Goal: Information Seeking & Learning: Find specific fact

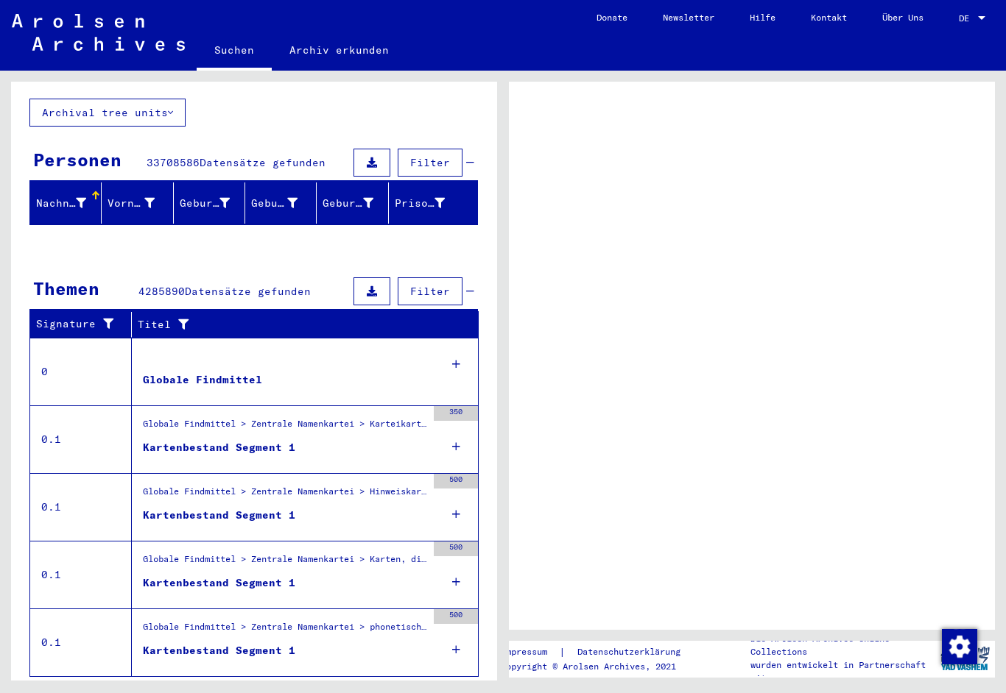
scroll to position [12, 0]
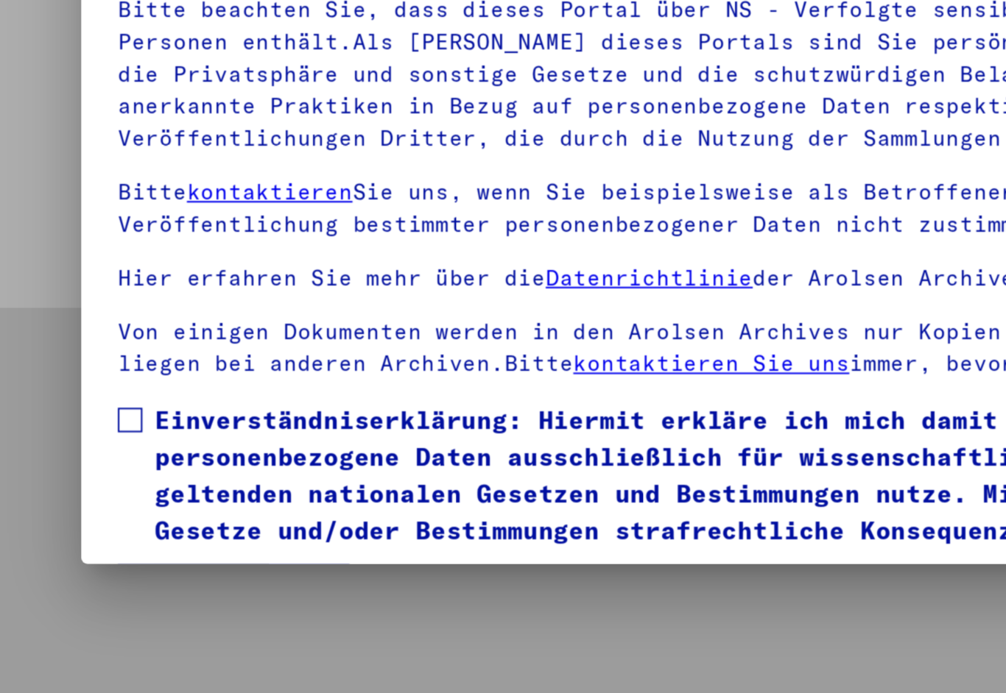
type input "********"
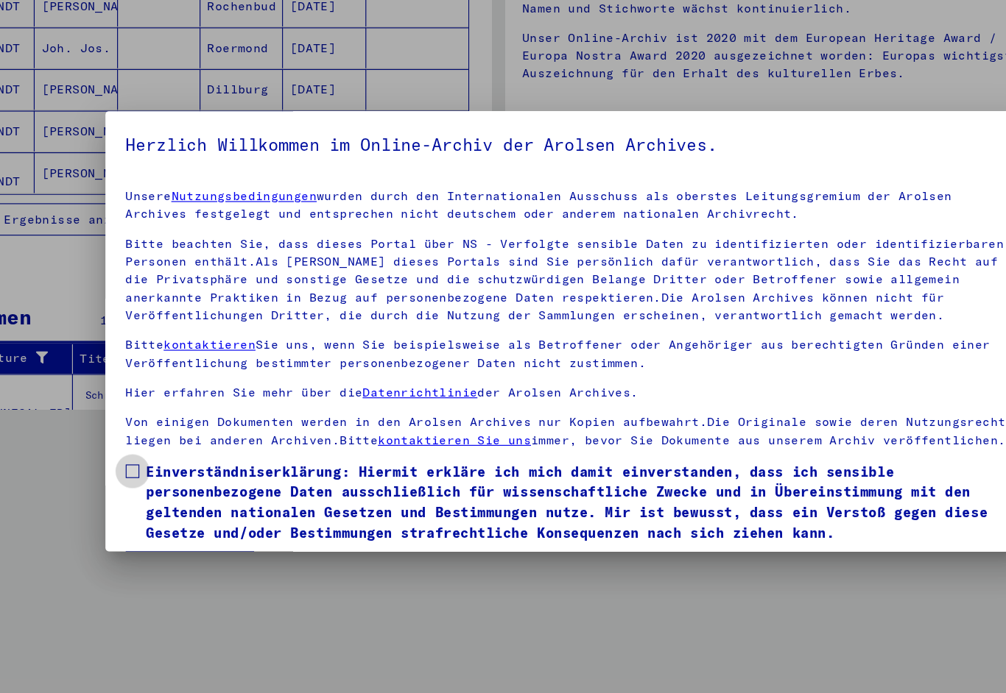
click at [119, 462] on span at bounding box center [125, 468] width 12 height 12
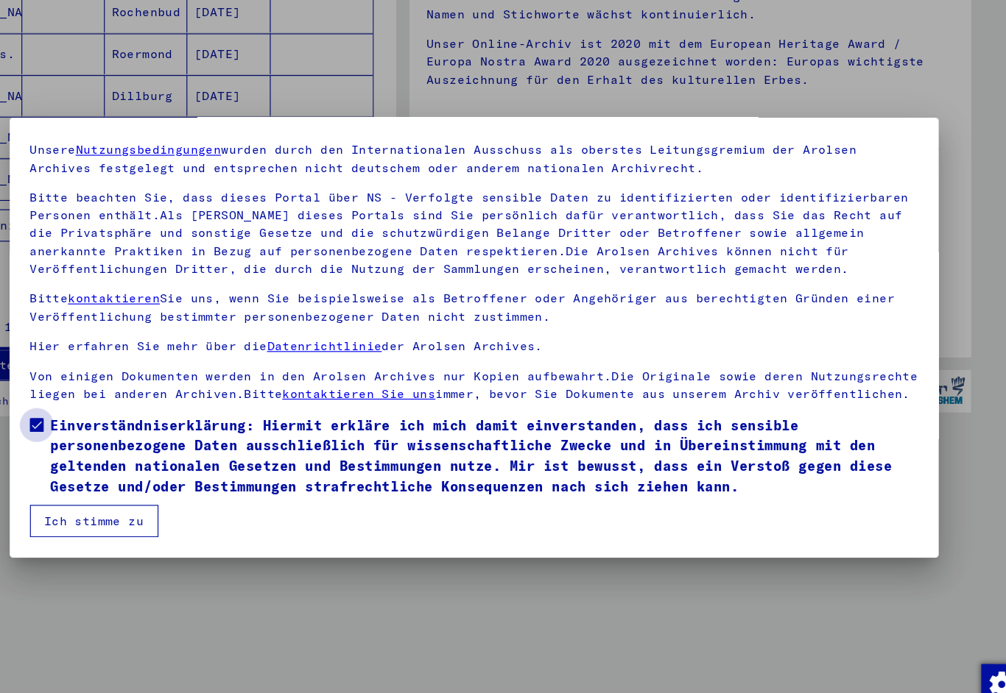
scroll to position [43, 0]
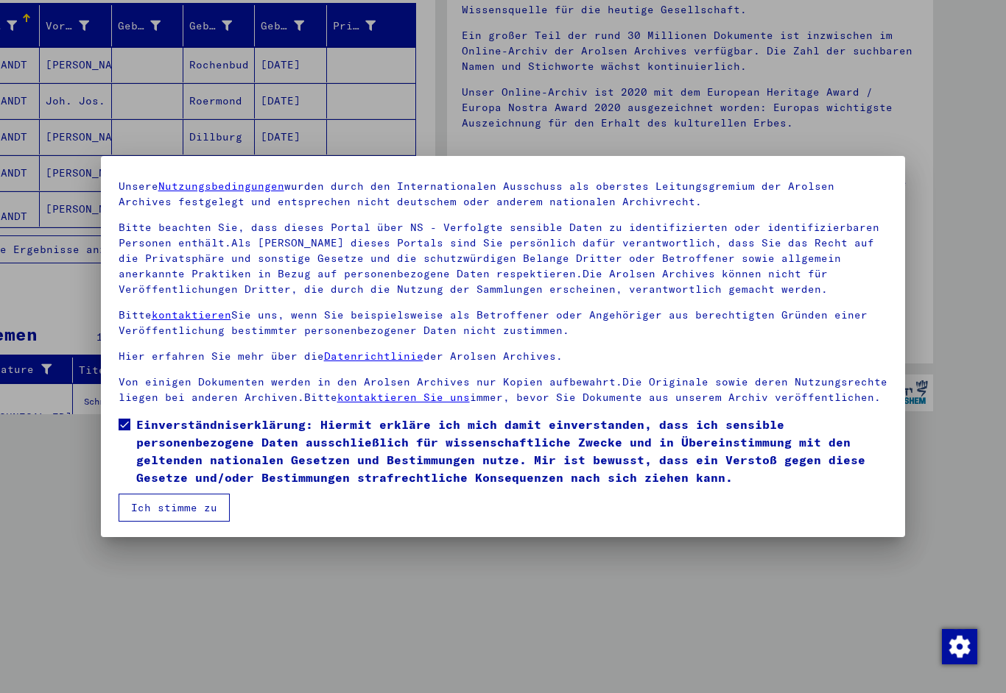
click at [174, 506] on button "Ich stimme zu" at bounding box center [174, 508] width 111 height 28
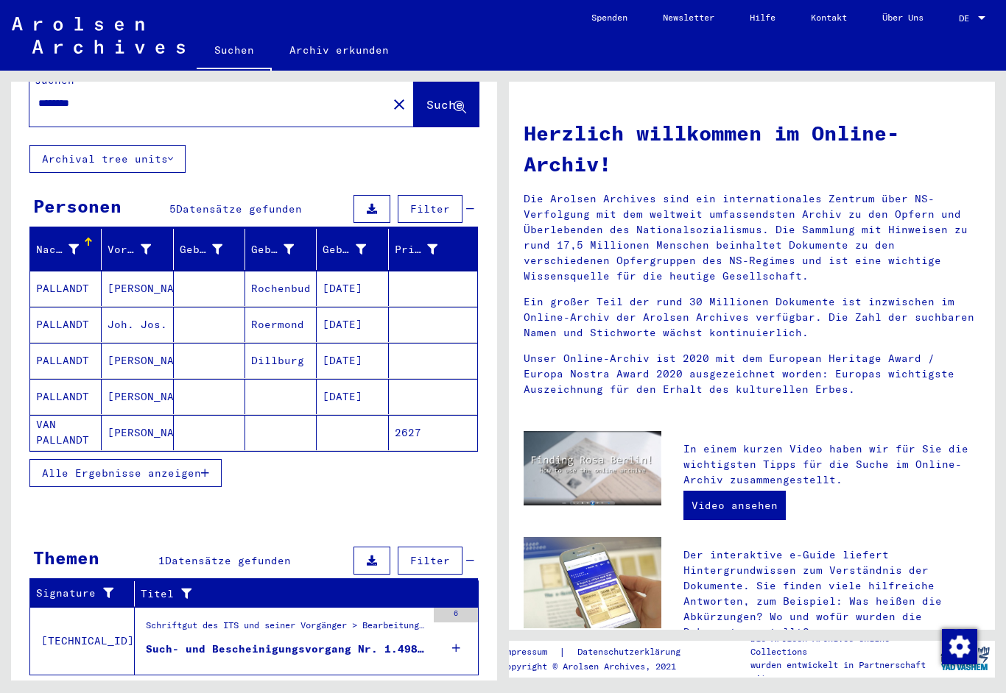
scroll to position [41, 0]
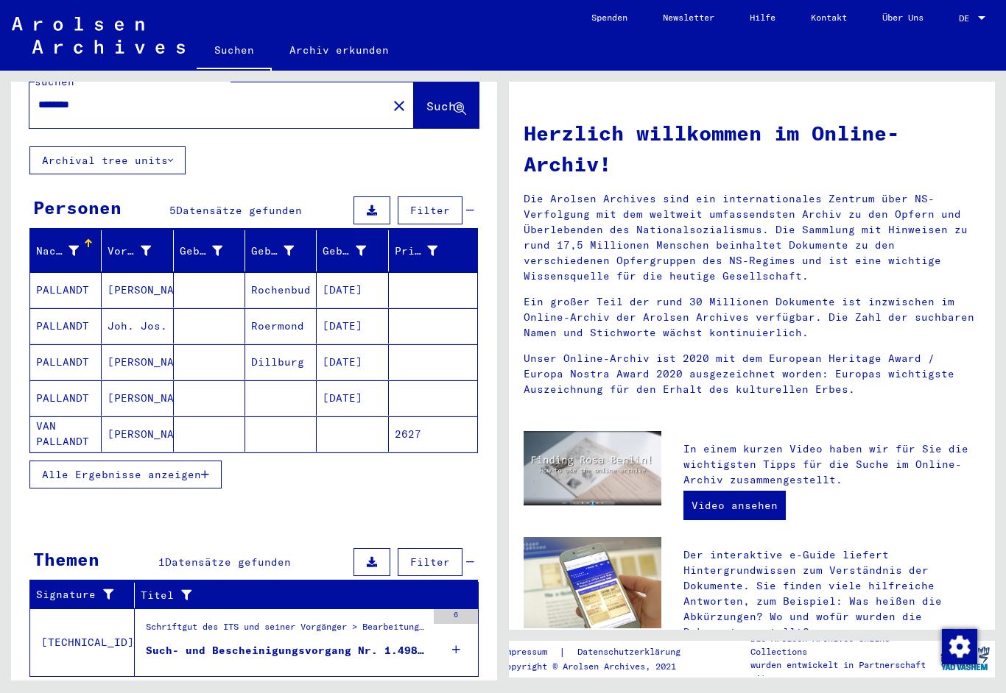
click at [155, 692] on span "Alle Ergebnisse anzeigen" at bounding box center [121, 698] width 159 height 13
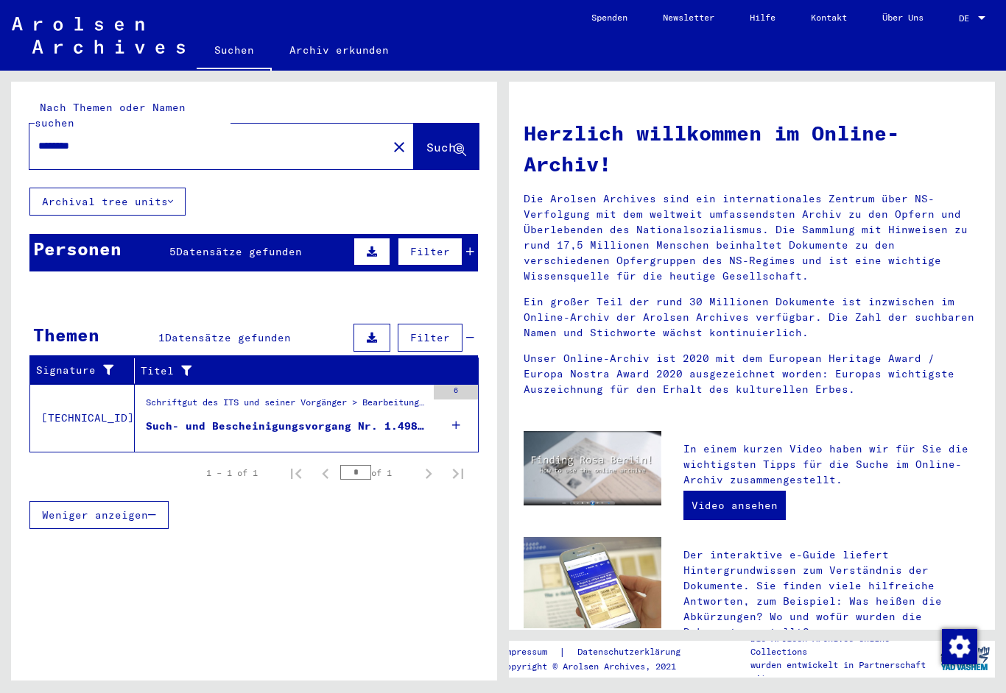
click at [447, 140] on span "Suche" at bounding box center [444, 147] width 37 height 15
click at [428, 140] on span "Suche" at bounding box center [444, 147] width 37 height 15
click at [238, 245] on span "Datensätze gefunden" at bounding box center [239, 251] width 126 height 13
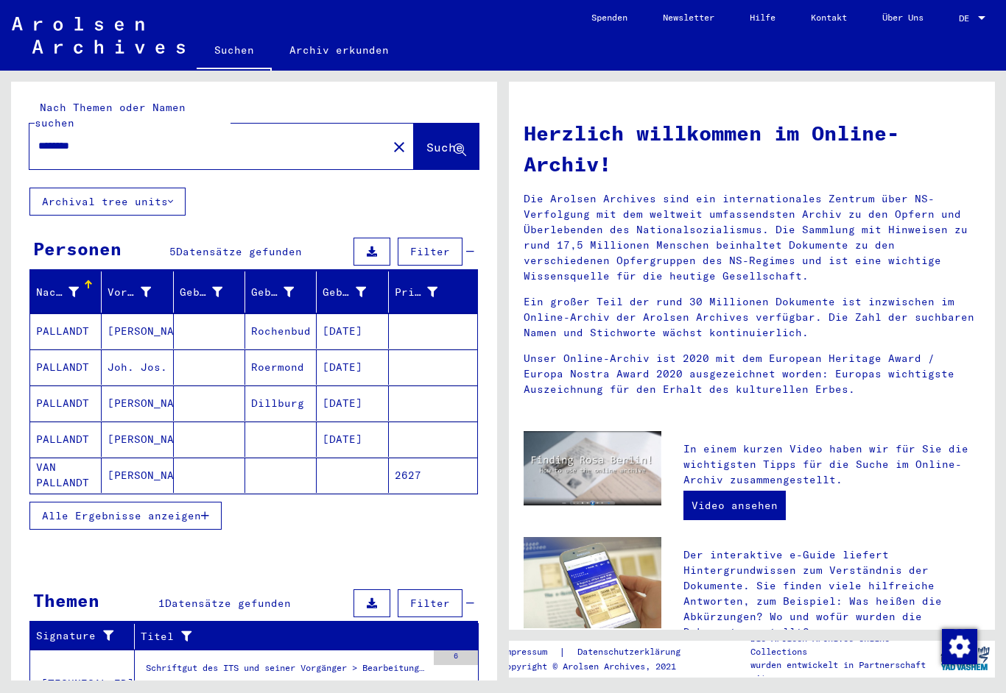
click at [70, 465] on mat-cell "VAN PALLANDT" at bounding box center [65, 475] width 71 height 35
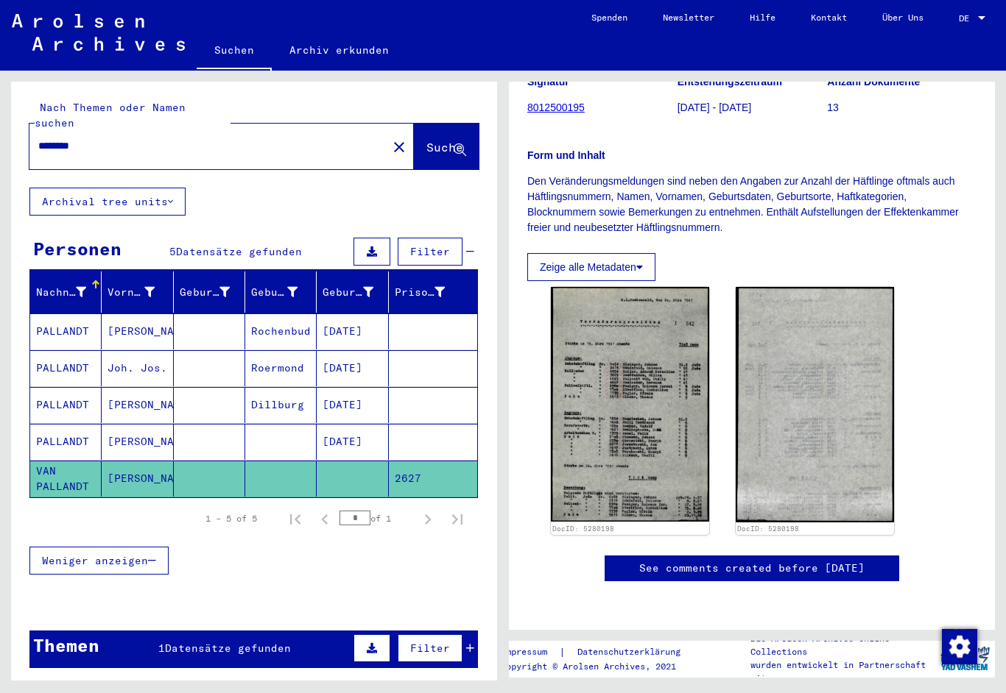
scroll to position [201, 0]
click at [629, 417] on img at bounding box center [630, 404] width 158 height 235
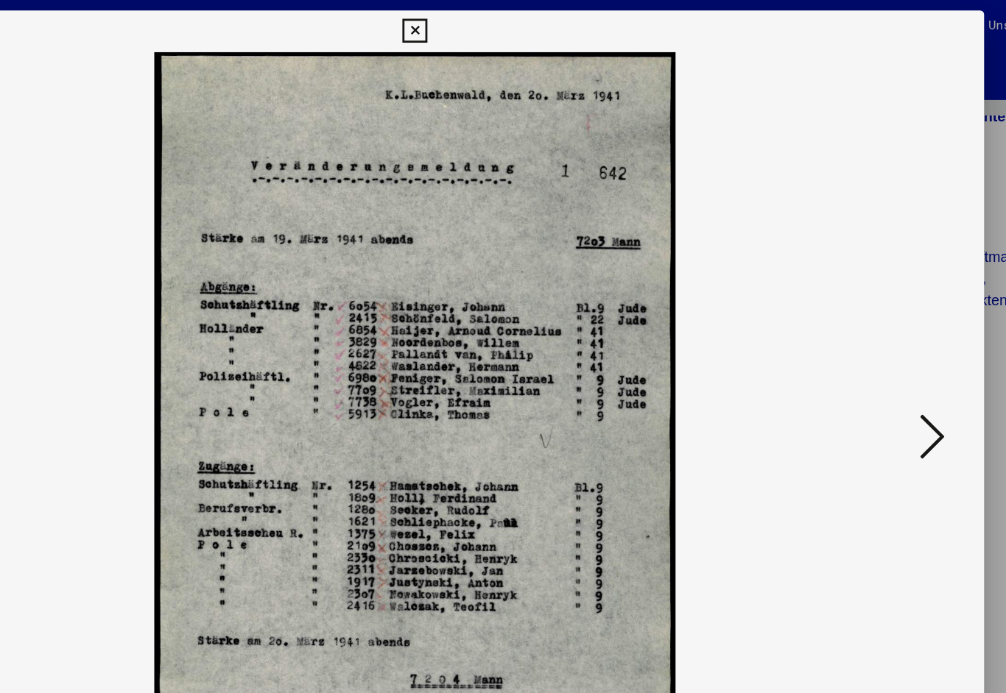
click at [859, 307] on icon at bounding box center [868, 308] width 18 height 35
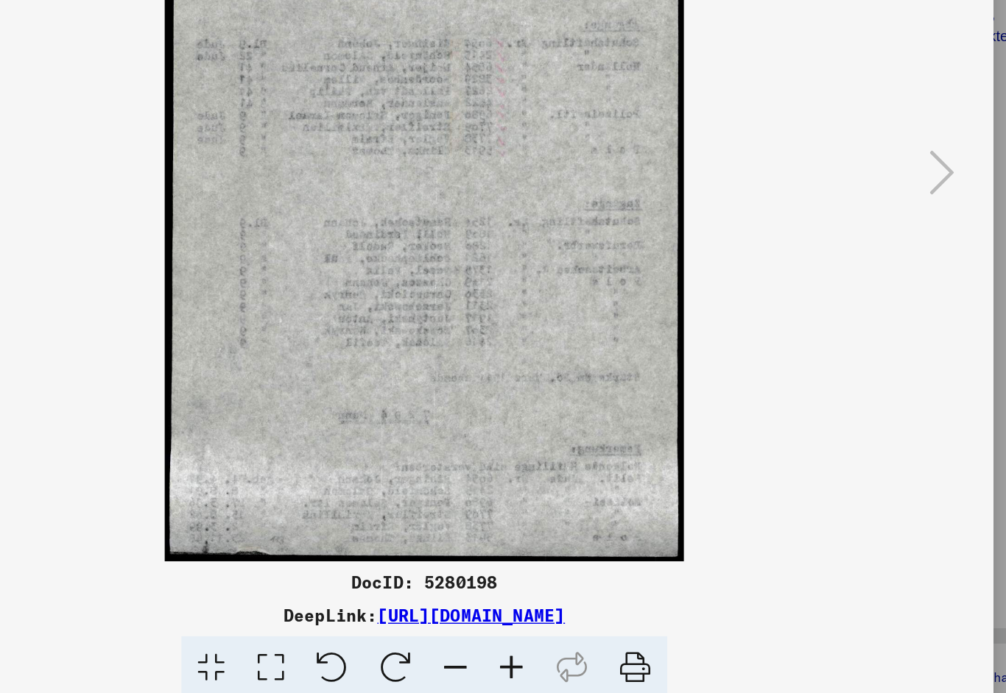
click at [470, 614] on link "[URL][DOMAIN_NAME]" at bounding box center [536, 621] width 133 height 15
